Goal: Navigation & Orientation: Find specific page/section

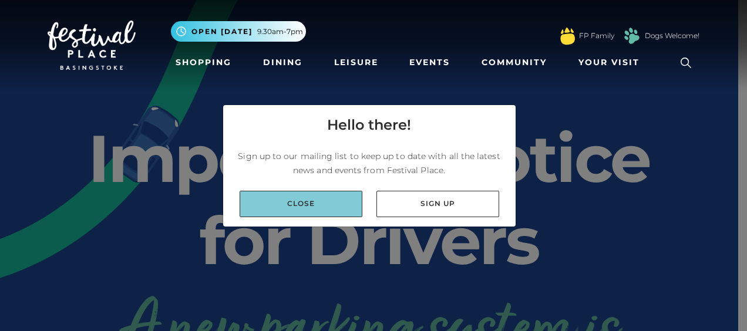
click at [287, 195] on link "Close" at bounding box center [301, 204] width 123 height 26
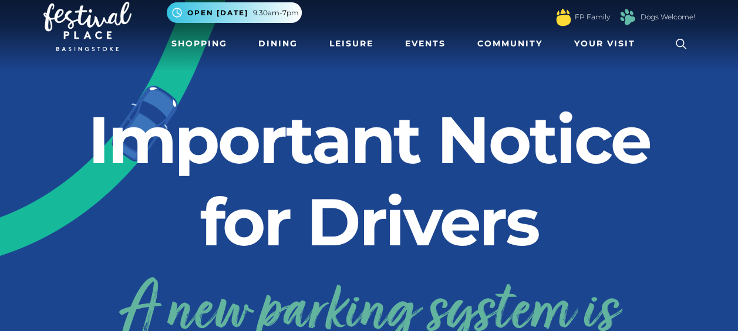
scroll to position [19, 0]
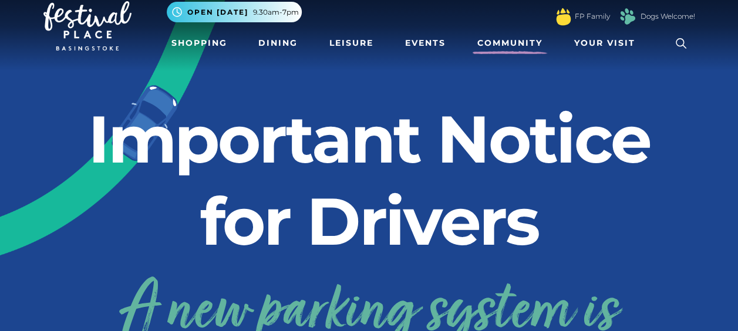
click at [497, 39] on link "Community" at bounding box center [510, 43] width 75 height 22
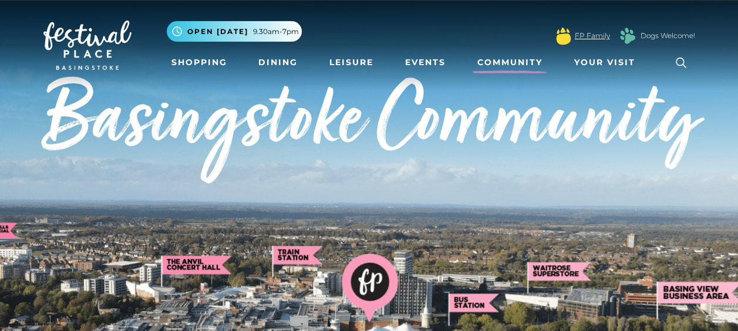
click at [590, 37] on link "FP Family" at bounding box center [592, 36] width 35 height 11
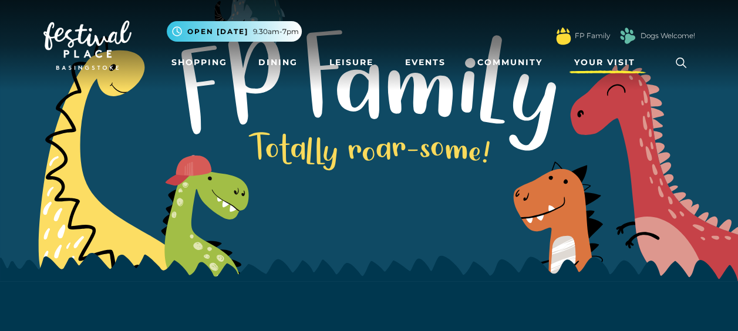
click at [581, 69] on span "Your Visit" at bounding box center [604, 62] width 61 height 12
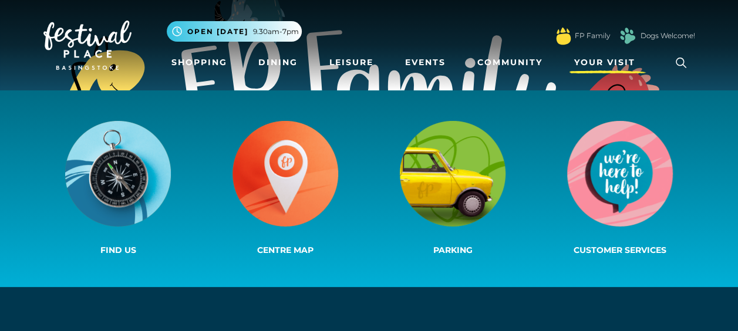
click at [581, 69] on span "Your Visit" at bounding box center [604, 62] width 61 height 12
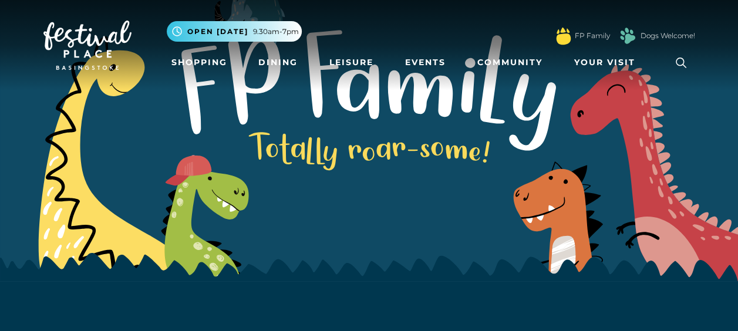
click at [79, 39] on img at bounding box center [87, 45] width 88 height 49
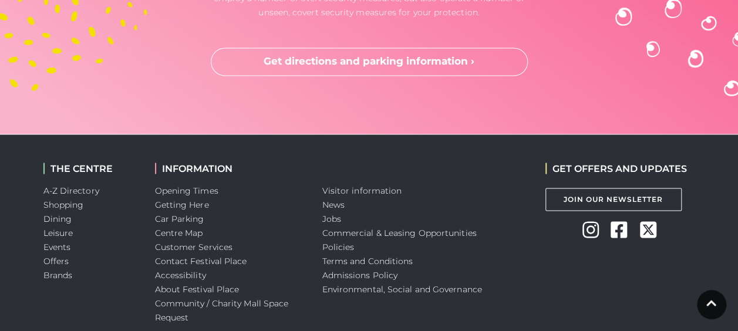
scroll to position [3208, 0]
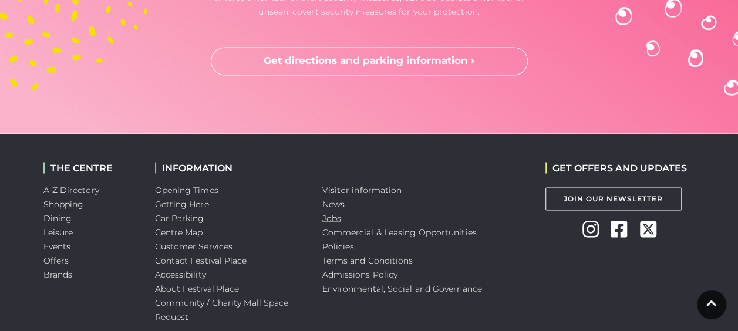
click at [339, 218] on link "Jobs" at bounding box center [331, 218] width 19 height 11
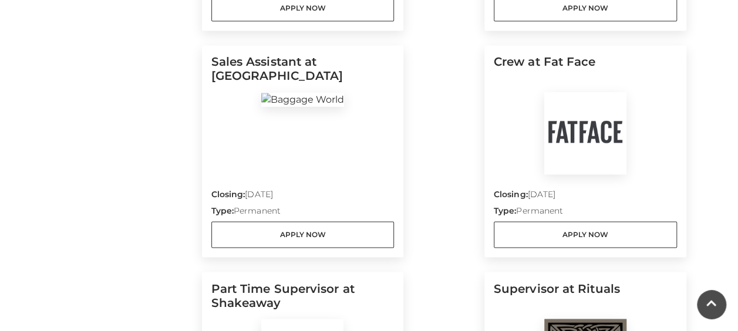
scroll to position [833, 0]
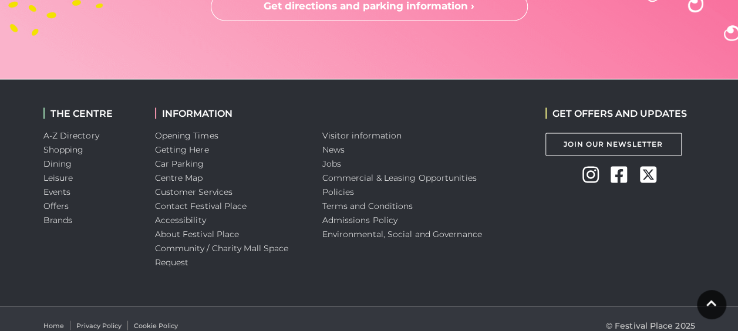
scroll to position [3264, 0]
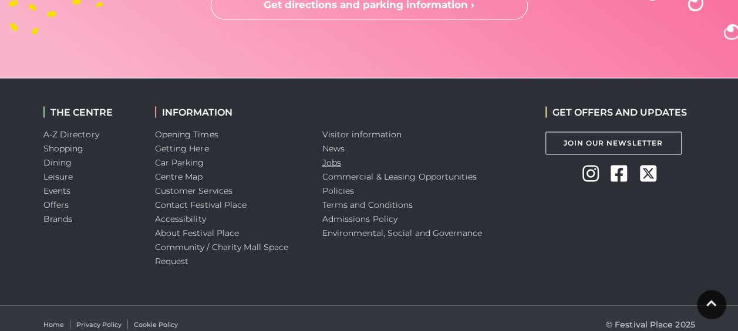
click at [338, 161] on link "Jobs" at bounding box center [331, 162] width 19 height 11
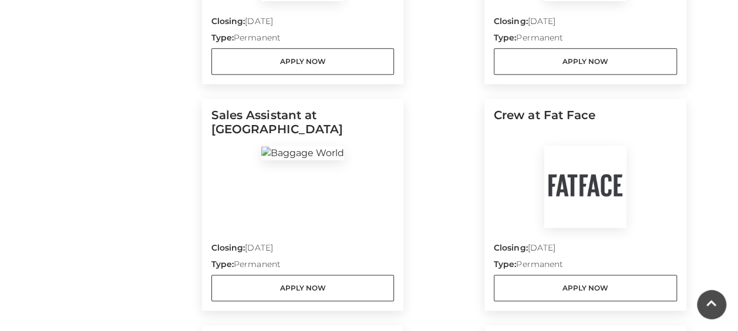
scroll to position [779, 0]
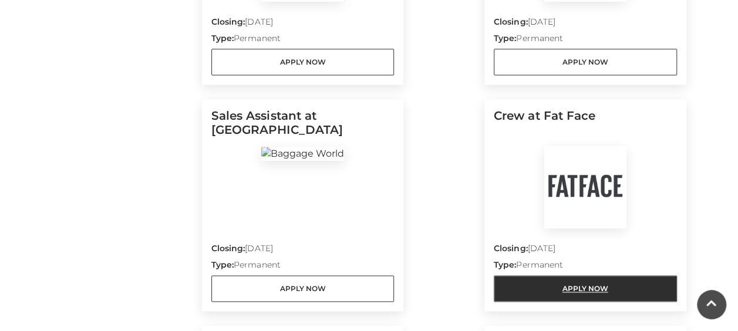
click at [562, 290] on link "Apply Now" at bounding box center [585, 288] width 183 height 26
